Goal: Navigation & Orientation: Find specific page/section

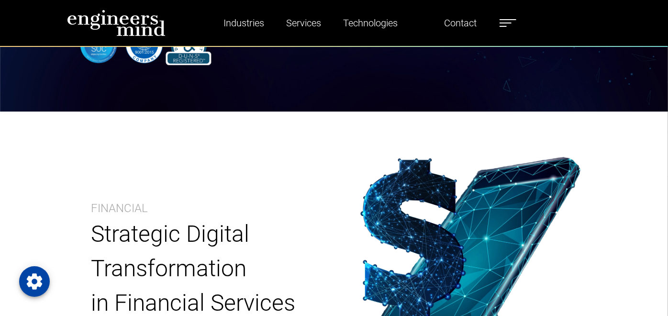
scroll to position [48, 0]
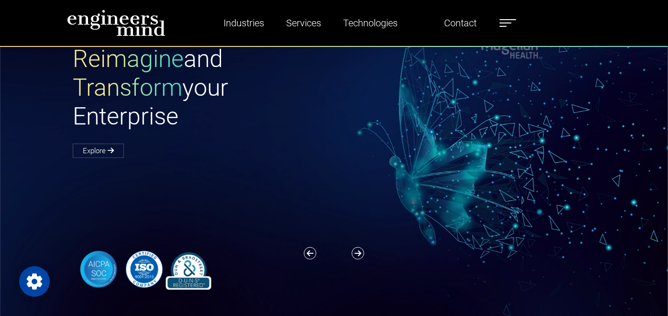
click at [521, 28] on ul "Industries Financial Services Healthcare Manufacturing Services Digital Transfo…" at bounding box center [359, 23] width 324 height 22
click at [516, 17] on label at bounding box center [507, 23] width 17 height 12
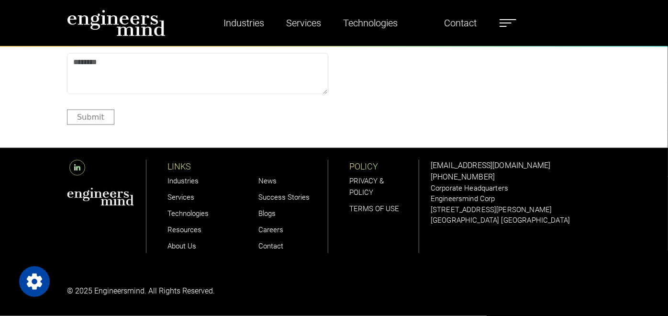
scroll to position [3182, 0]
click at [67, 27] on img at bounding box center [116, 23] width 99 height 27
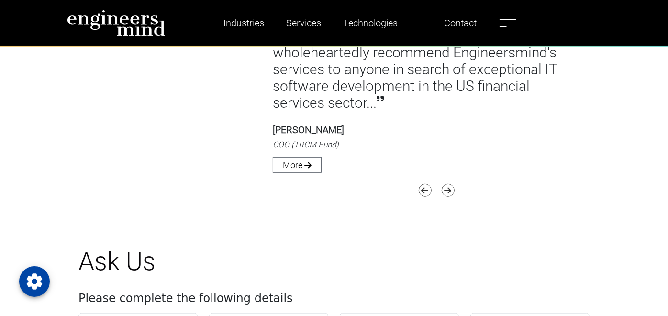
scroll to position [2723, 0]
